Goal: Information Seeking & Learning: Understand process/instructions

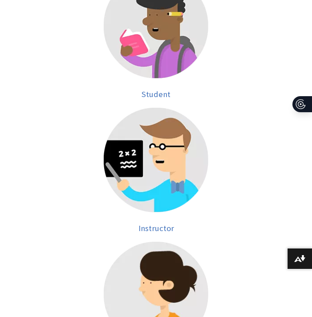
scroll to position [260, 0]
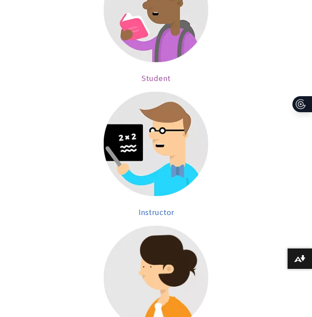
click at [166, 14] on img at bounding box center [156, 10] width 105 height 105
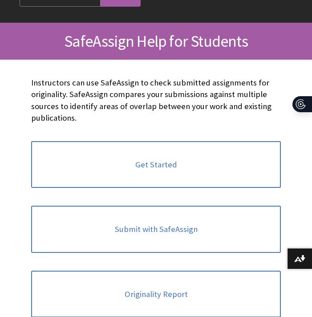
scroll to position [196, 0]
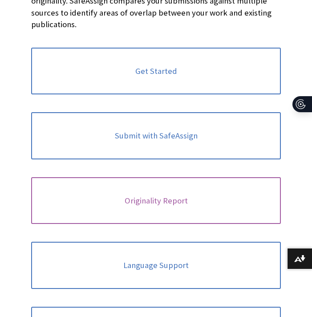
click at [157, 207] on link "Originality Report" at bounding box center [156, 200] width 250 height 47
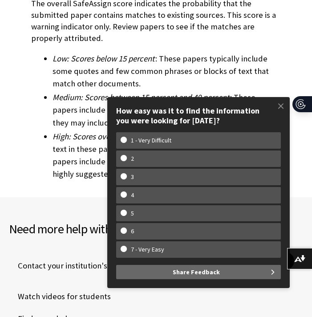
scroll to position [3238, 0]
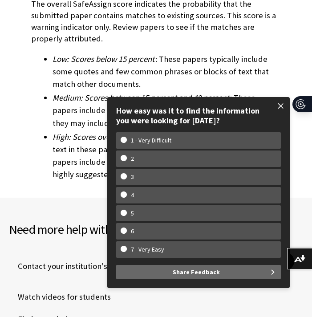
click at [280, 101] on span at bounding box center [281, 106] width 19 height 19
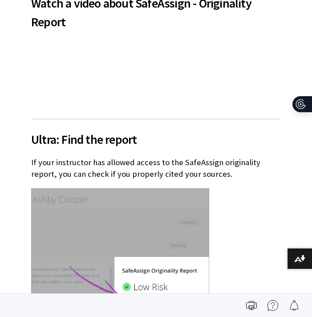
scroll to position [670, 0]
